Goal: Information Seeking & Learning: Learn about a topic

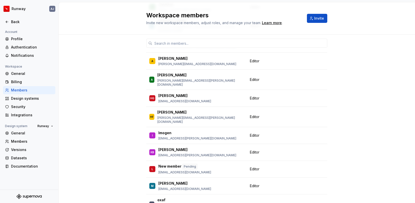
scroll to position [168, 0]
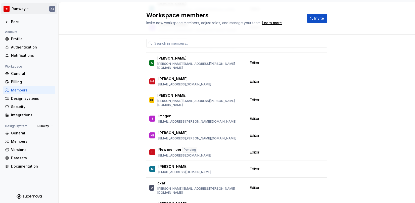
click at [18, 8] on html "Runway AJ Back Account Profile Authentication Notifications Workspace General B…" at bounding box center [207, 101] width 415 height 203
click at [67, 80] on html "Runway AJ Back Account Profile Authentication Notifications Workspace General B…" at bounding box center [207, 101] width 415 height 203
click at [18, 19] on div "Back" at bounding box center [32, 21] width 42 height 5
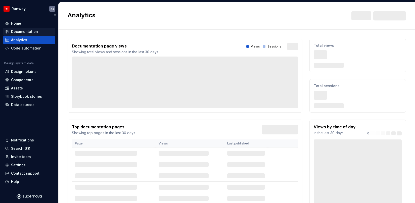
click at [21, 29] on div "Documentation" at bounding box center [24, 31] width 27 height 5
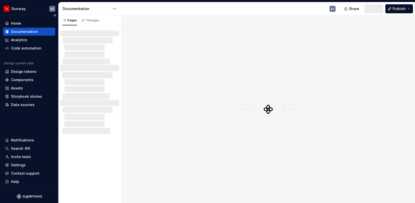
type textarea "*"
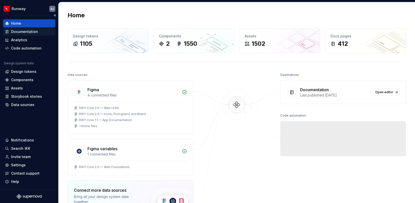
click at [27, 31] on div "Documentation" at bounding box center [24, 31] width 27 height 5
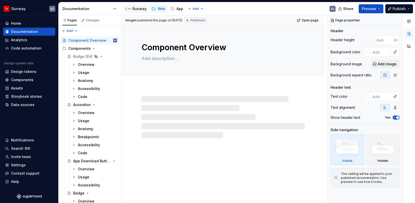
click at [140, 9] on div "Runway" at bounding box center [139, 8] width 14 height 5
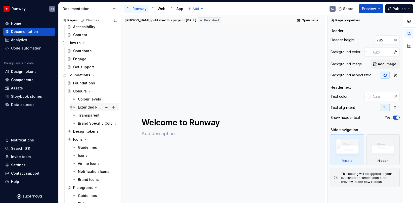
scroll to position [100, 0]
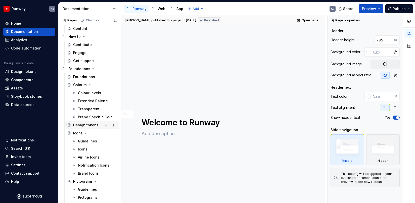
click at [85, 128] on div "Design tokens" at bounding box center [95, 125] width 44 height 7
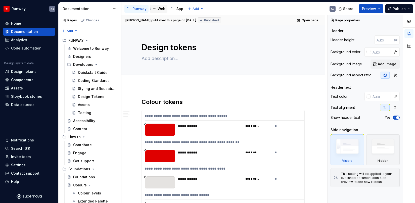
click at [162, 8] on div "Web" at bounding box center [161, 8] width 8 height 5
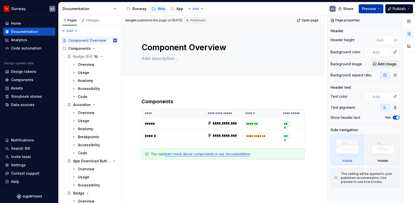
click at [374, 6] on button "Preview" at bounding box center [370, 8] width 25 height 9
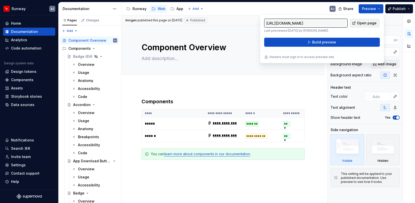
click at [364, 23] on span "Open page" at bounding box center [367, 23] width 20 height 5
type textarea "*"
